Goal: Task Accomplishment & Management: Manage account settings

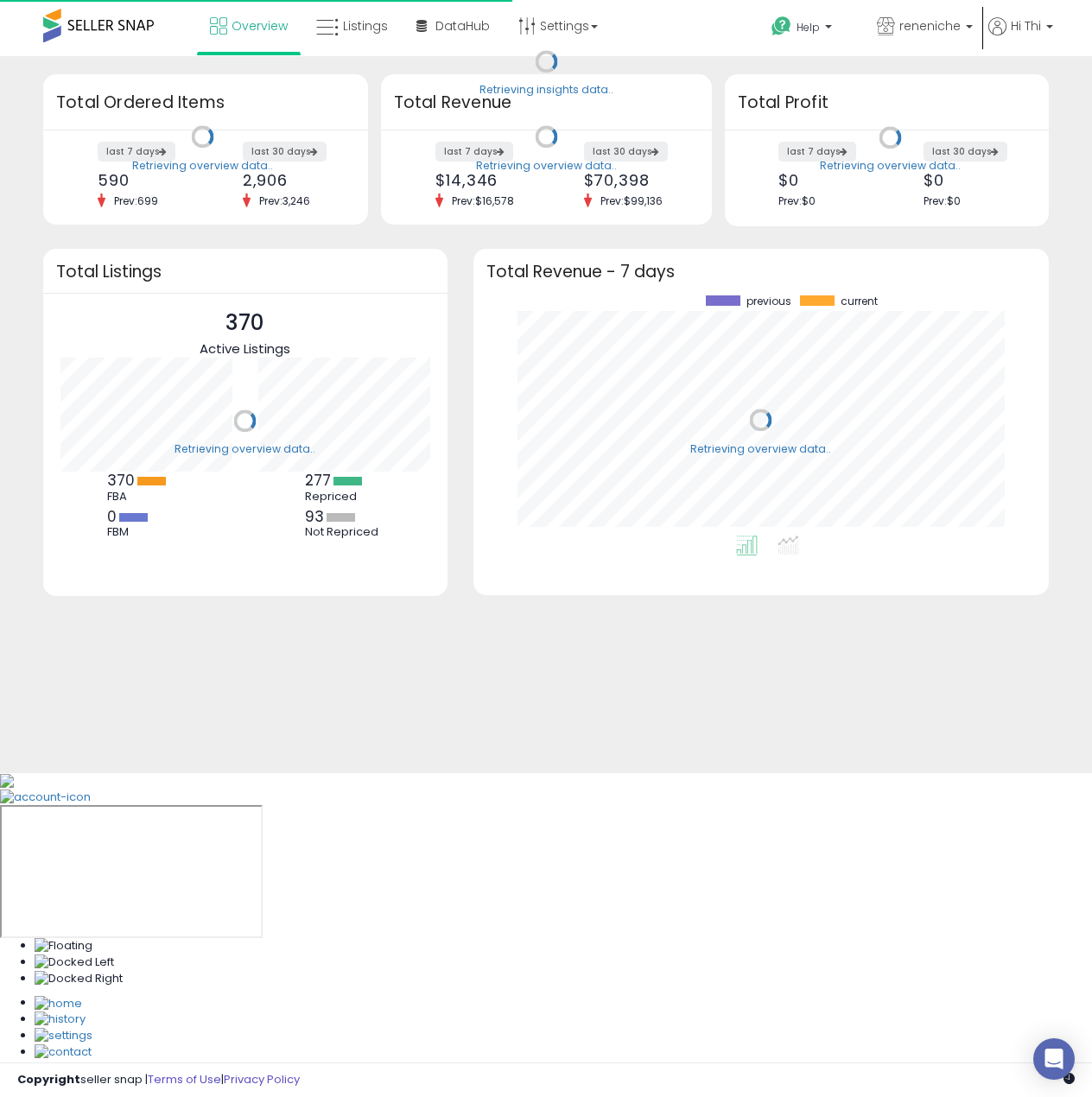
scroll to position [241, 541]
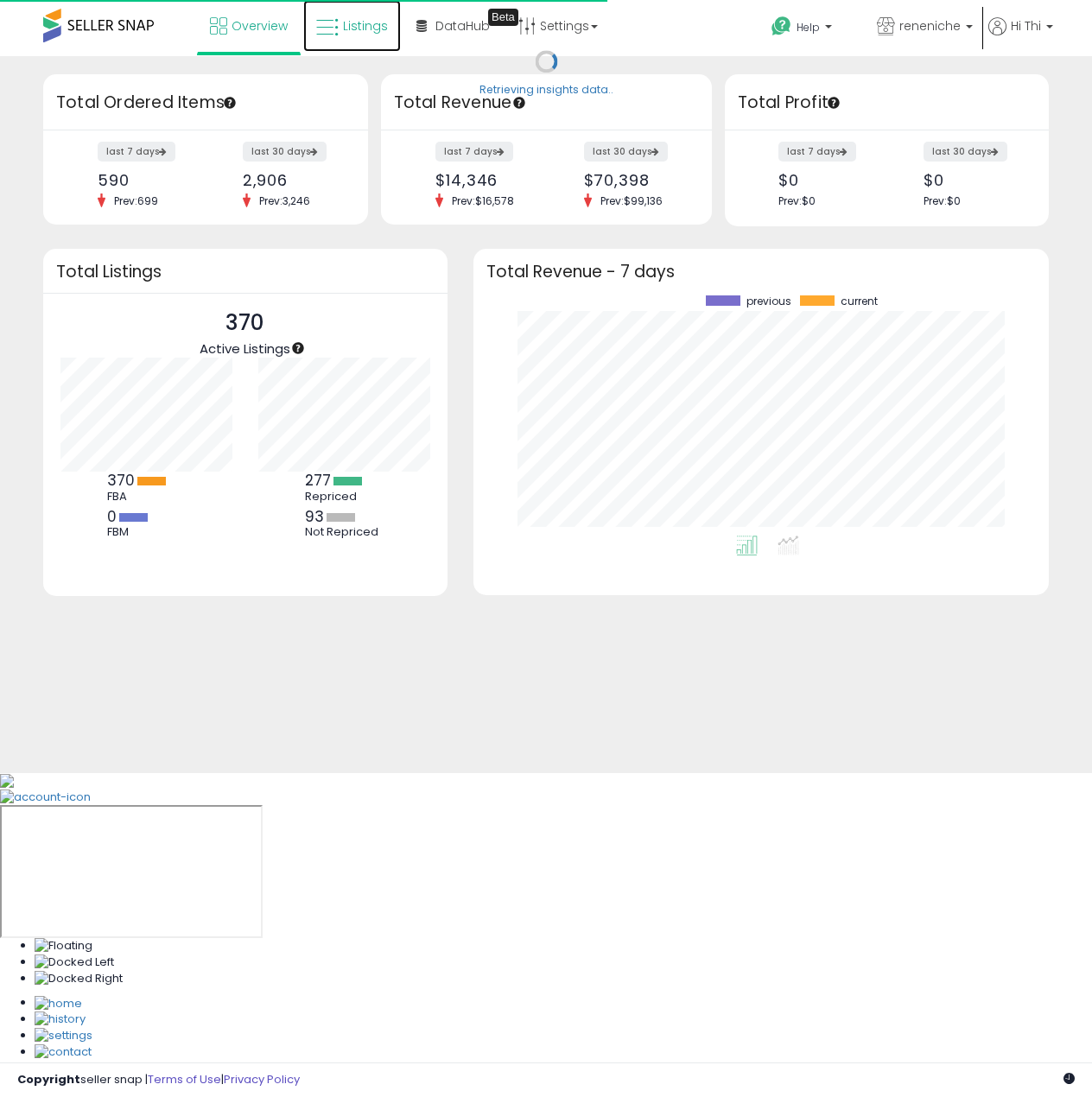
click at [348, 22] on span "Listings" at bounding box center [366, 26] width 45 height 17
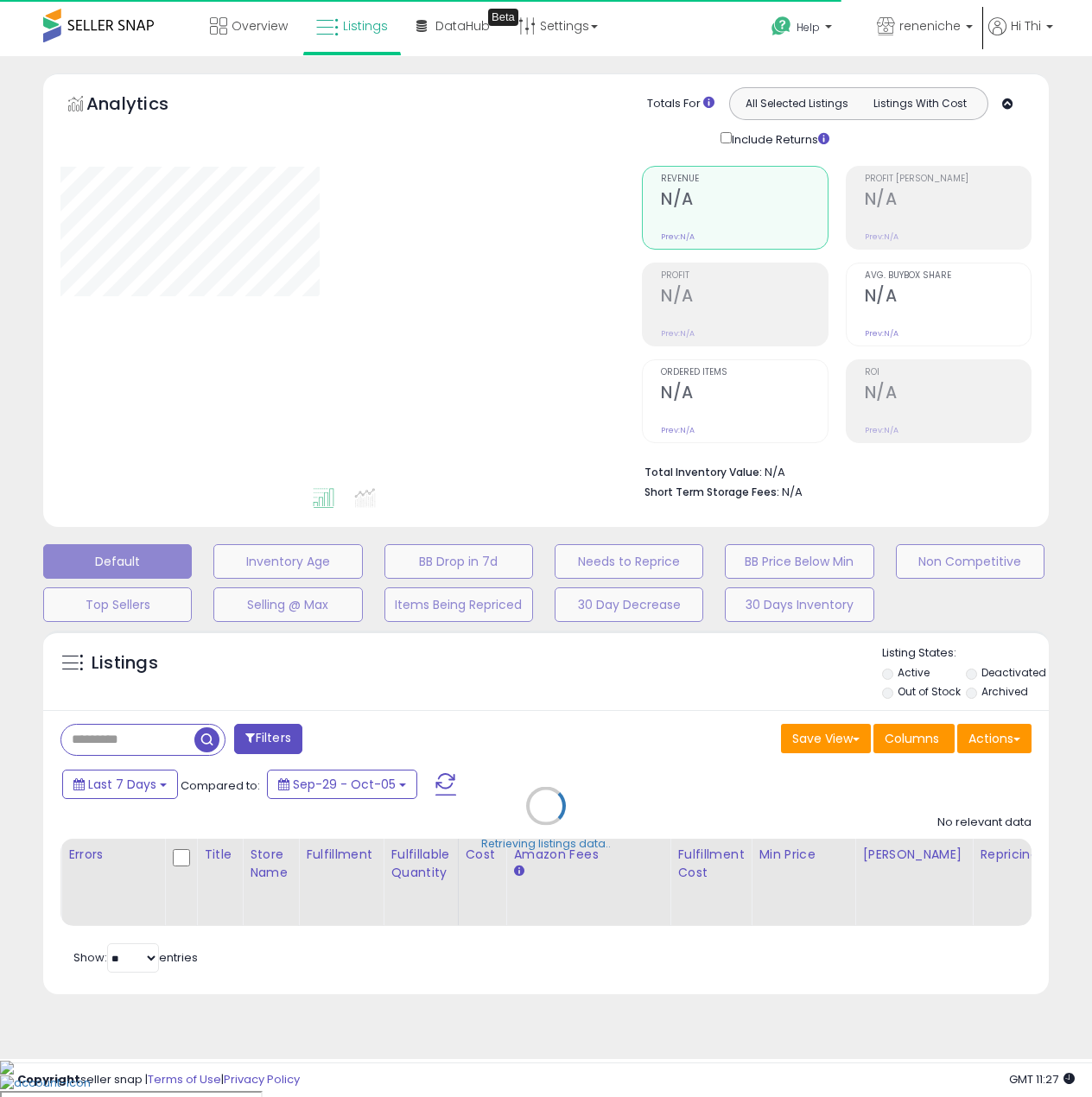
click at [144, 738] on div "Retrieving listings data.." at bounding box center [545, 819] width 1031 height 394
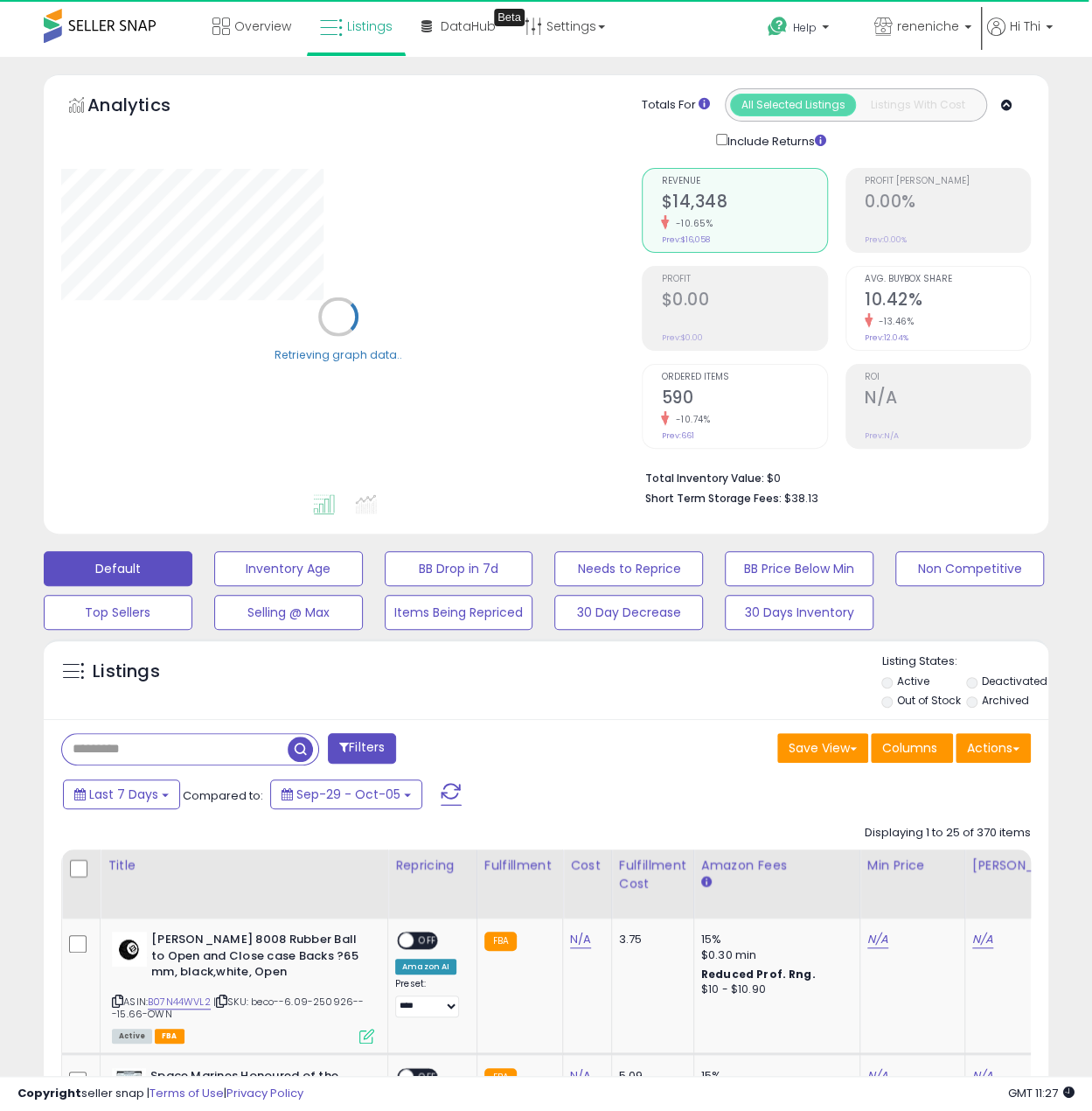
click at [159, 744] on input "text" at bounding box center [175, 749] width 226 height 30
paste input "**********"
type input "**********"
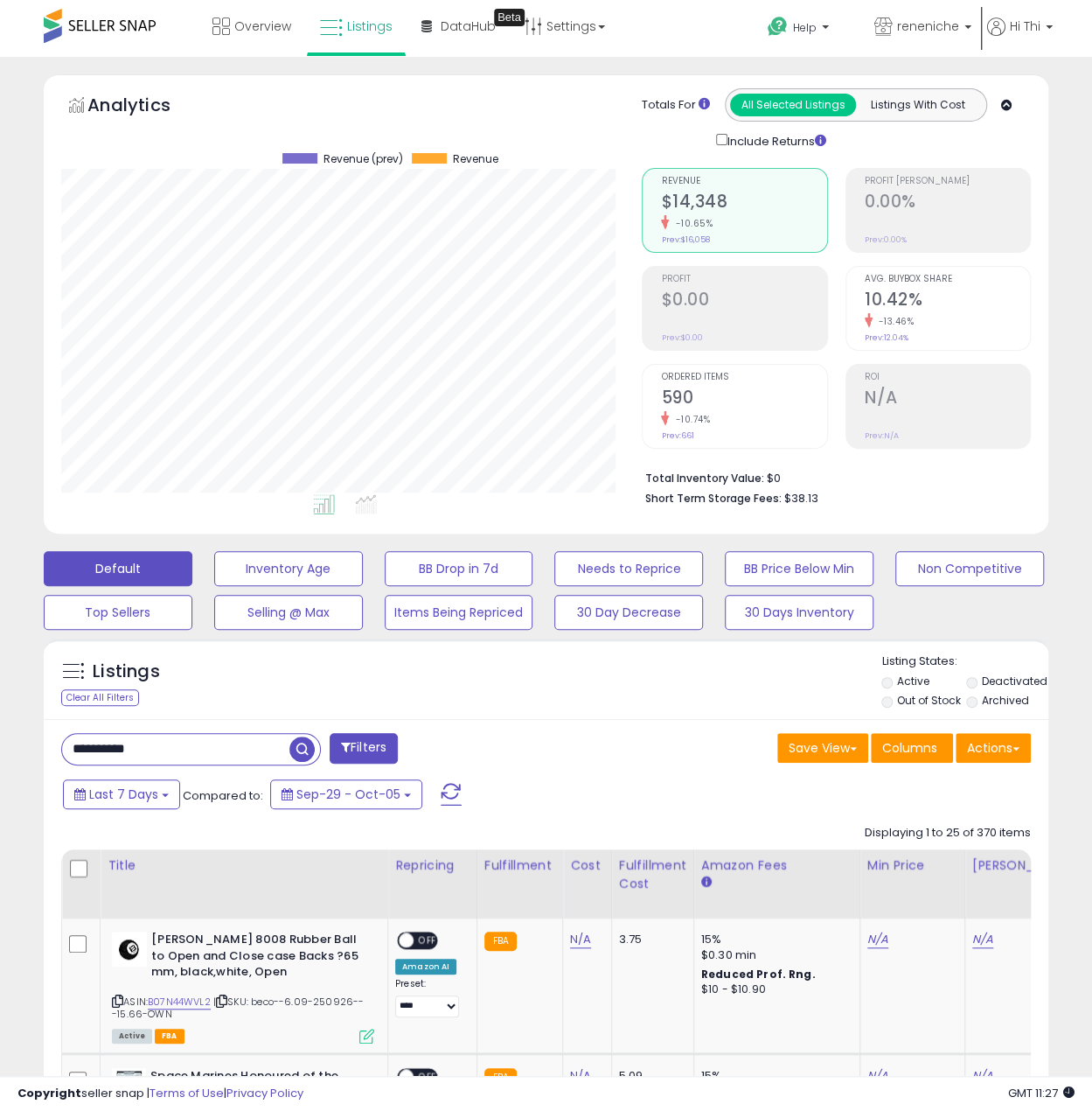
click at [304, 748] on span "button" at bounding box center [302, 750] width 26 height 26
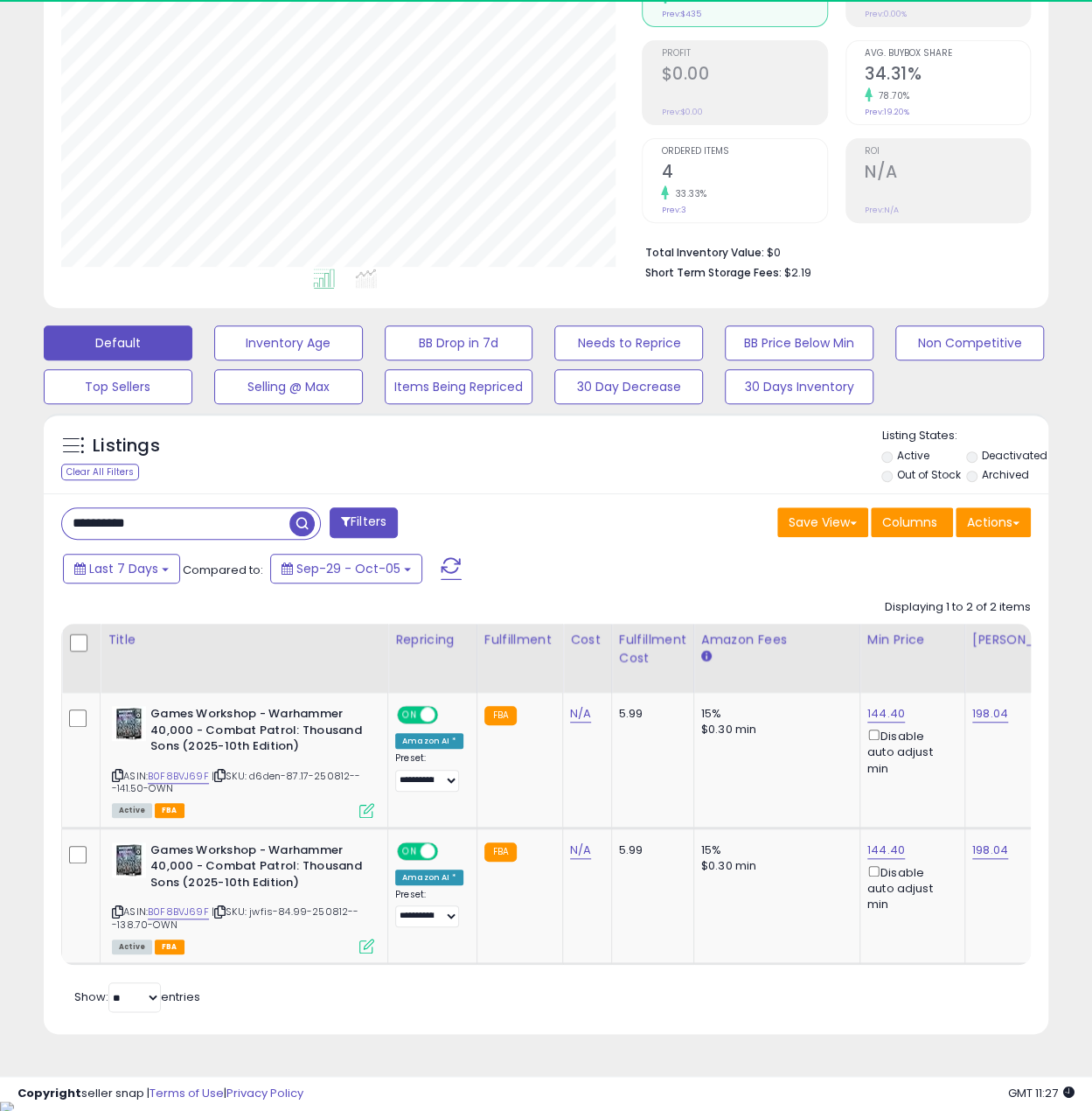
scroll to position [359, 580]
click at [173, 772] on link "B0F8BVJ69F" at bounding box center [179, 776] width 61 height 15
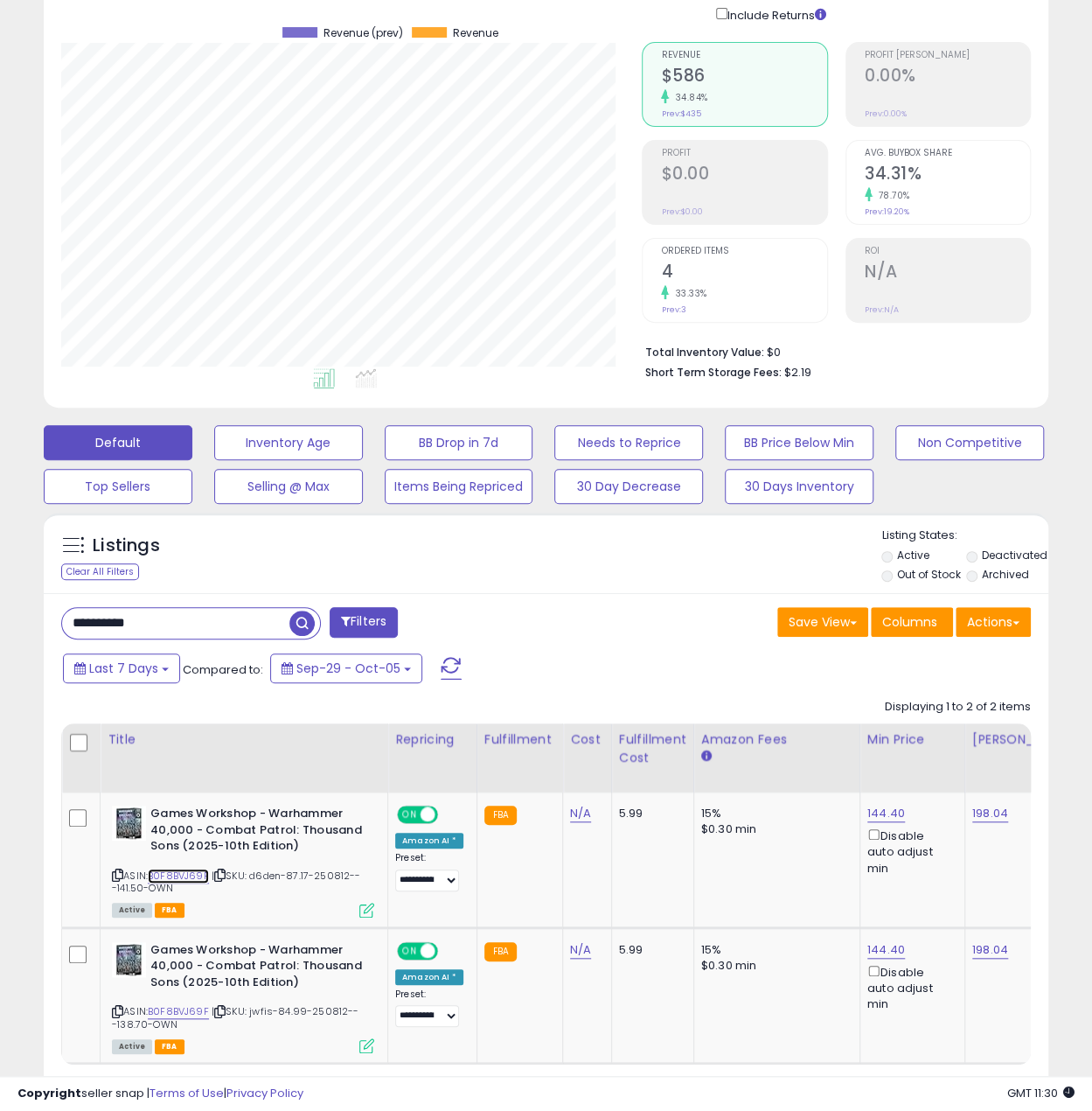
scroll to position [0, 0]
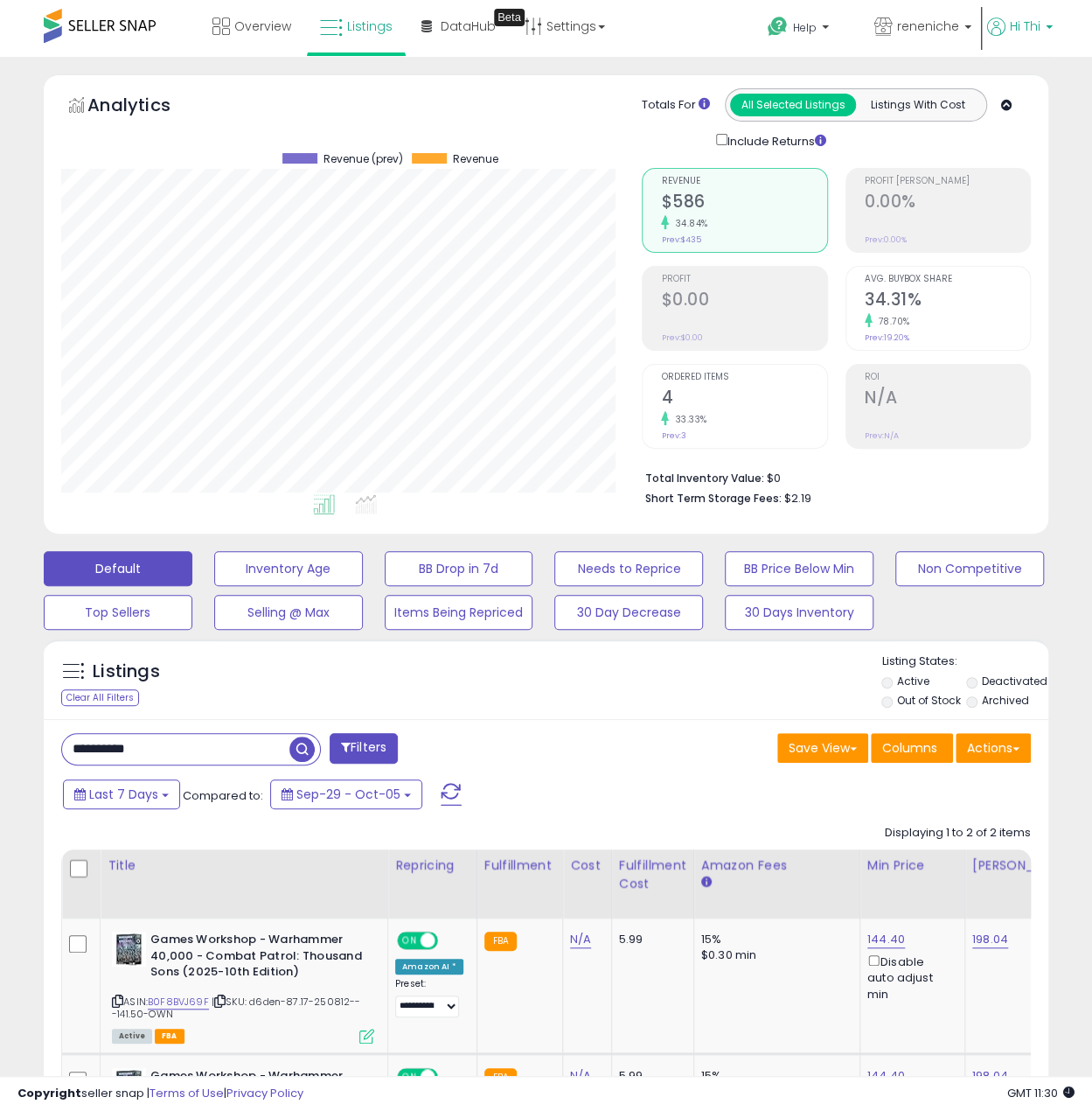
click at [1030, 26] on span "Hi Thi" at bounding box center [1025, 27] width 30 height 18
click at [1023, 93] on link "Account" at bounding box center [1007, 92] width 46 height 17
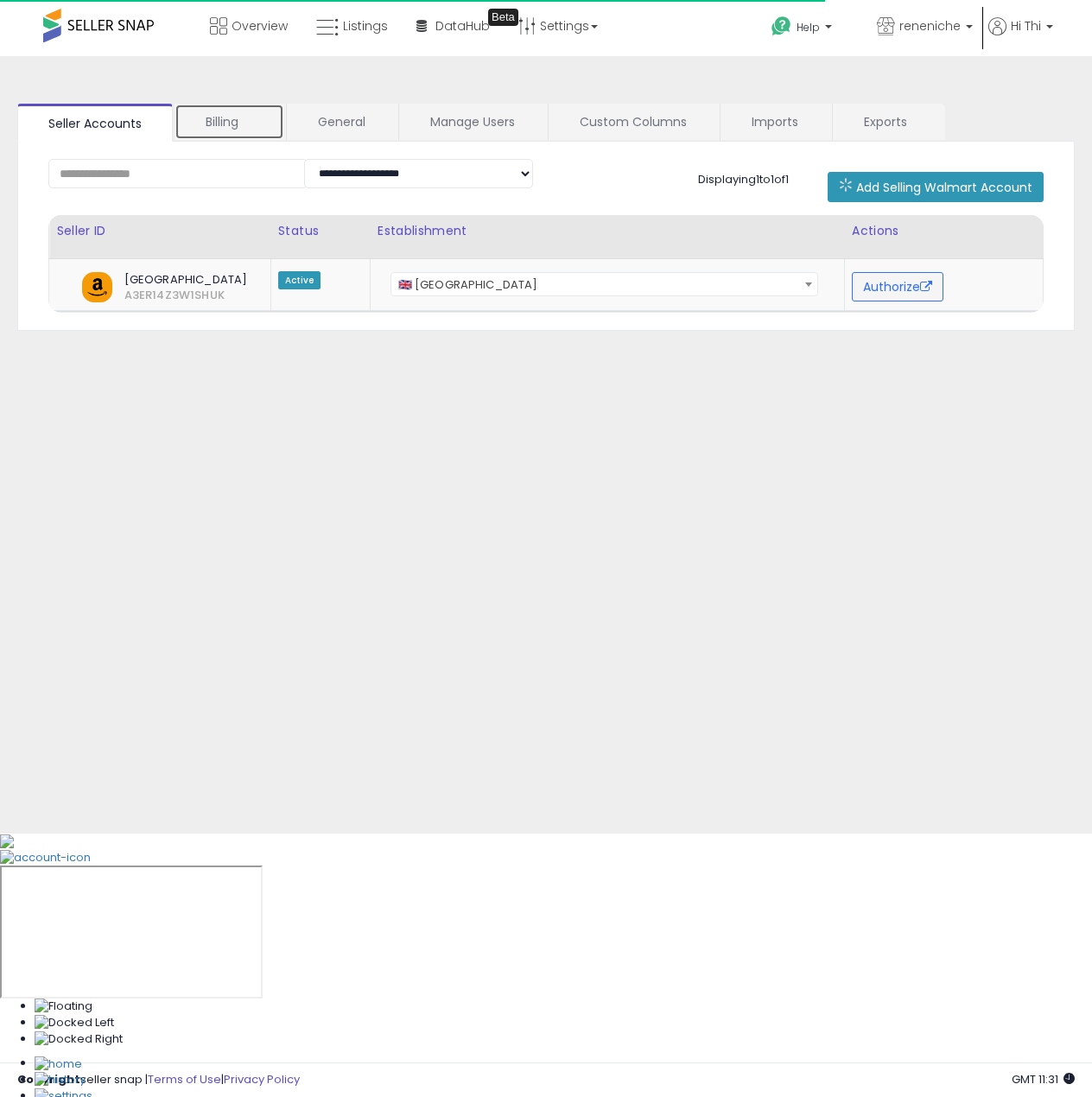
click at [221, 114] on link "Billing" at bounding box center [229, 121] width 110 height 36
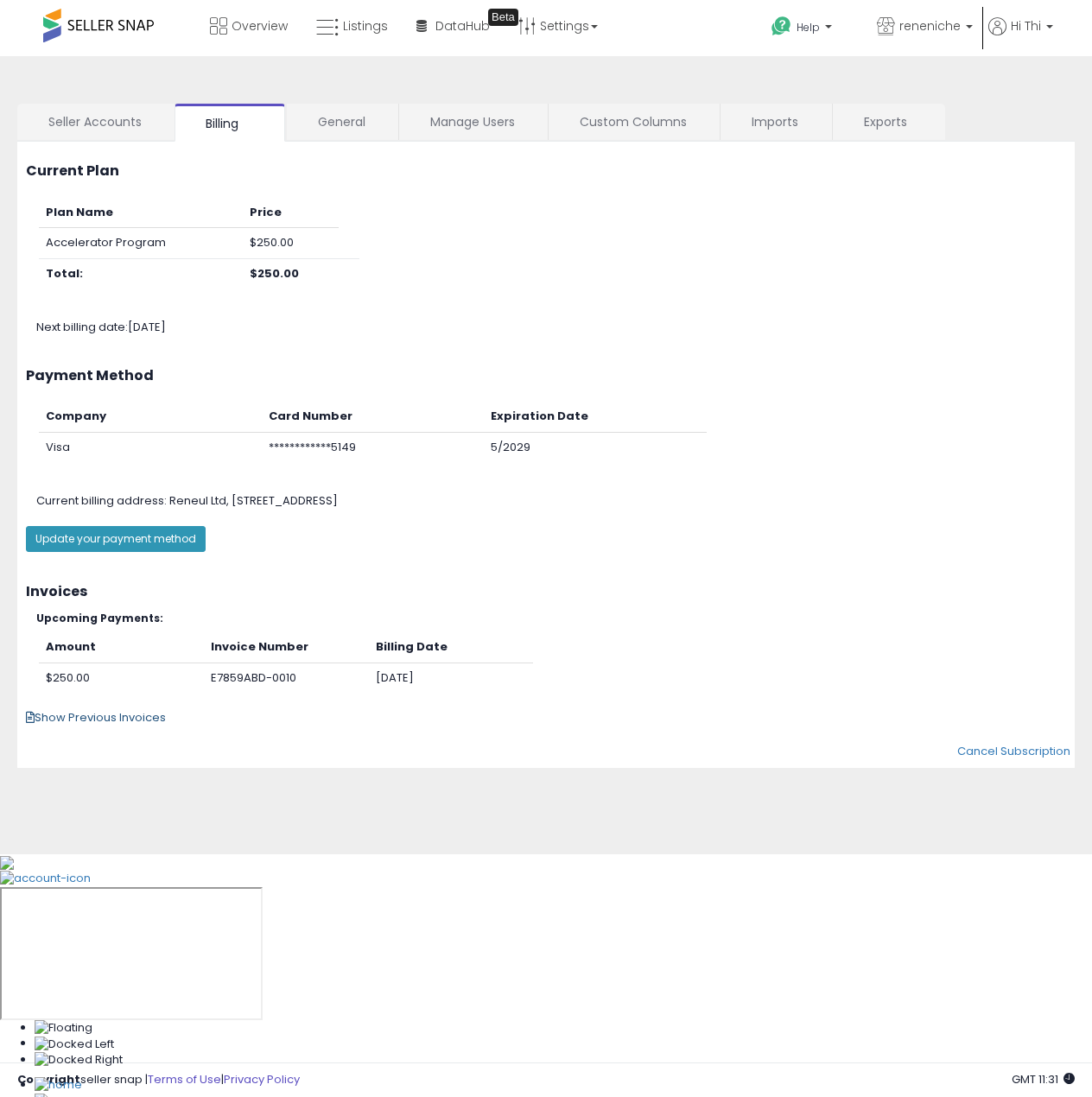
click at [145, 715] on span "Show Previous Invoices" at bounding box center [96, 717] width 140 height 16
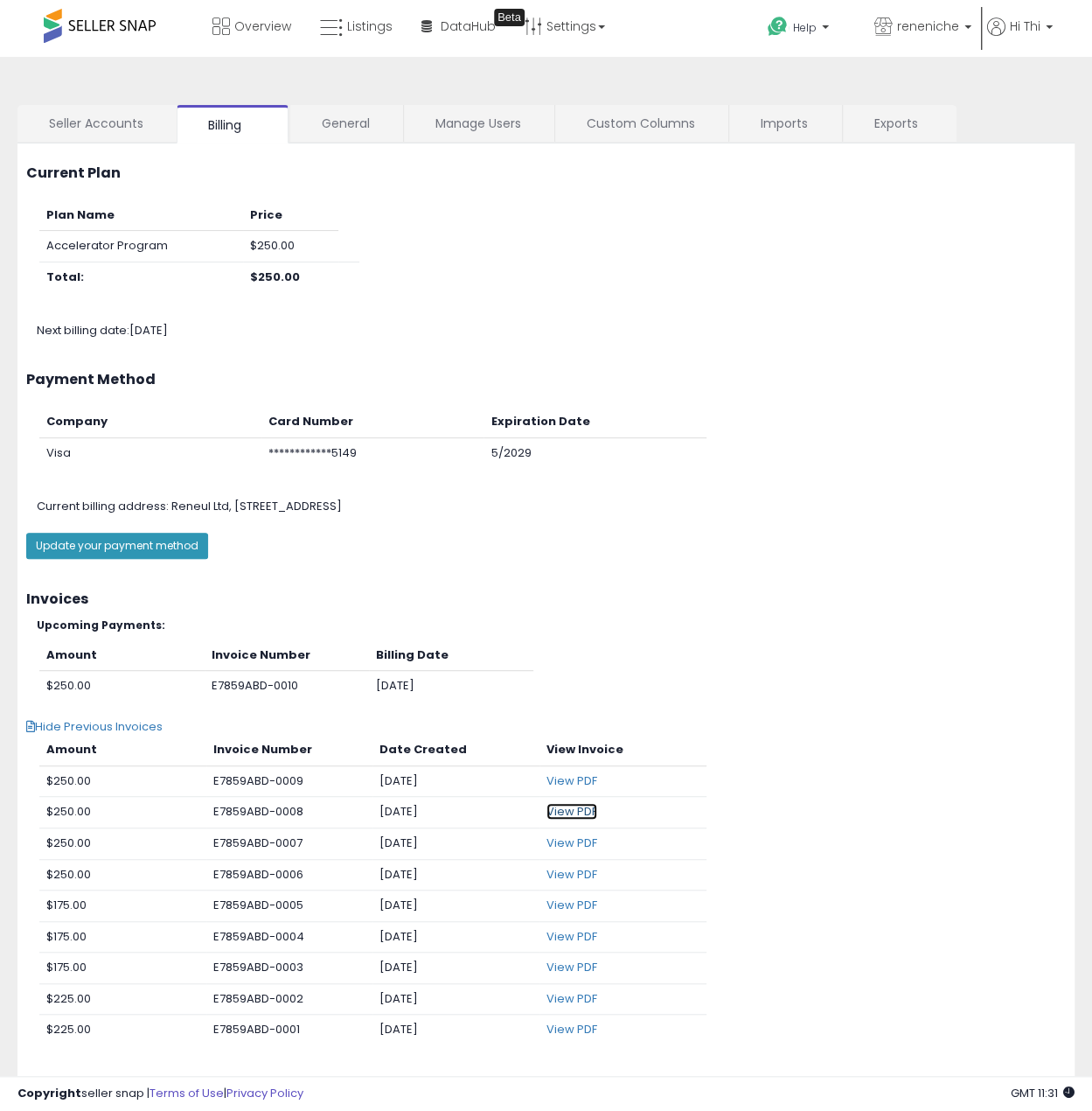
click at [586, 810] on link "View PDF" at bounding box center [573, 811] width 51 height 17
drag, startPoint x: 1057, startPoint y: 392, endPoint x: 1026, endPoint y: 393, distance: 31.0
click at [1053, 393] on div "Payment Method" at bounding box center [546, 381] width 1066 height 28
click at [859, 307] on div "Current Plan Plan Name Price Accelerator Program $250.00 Total: $250.00 Next bi…" at bounding box center [545, 246] width 1083 height 204
